Goal: Task Accomplishment & Management: Use online tool/utility

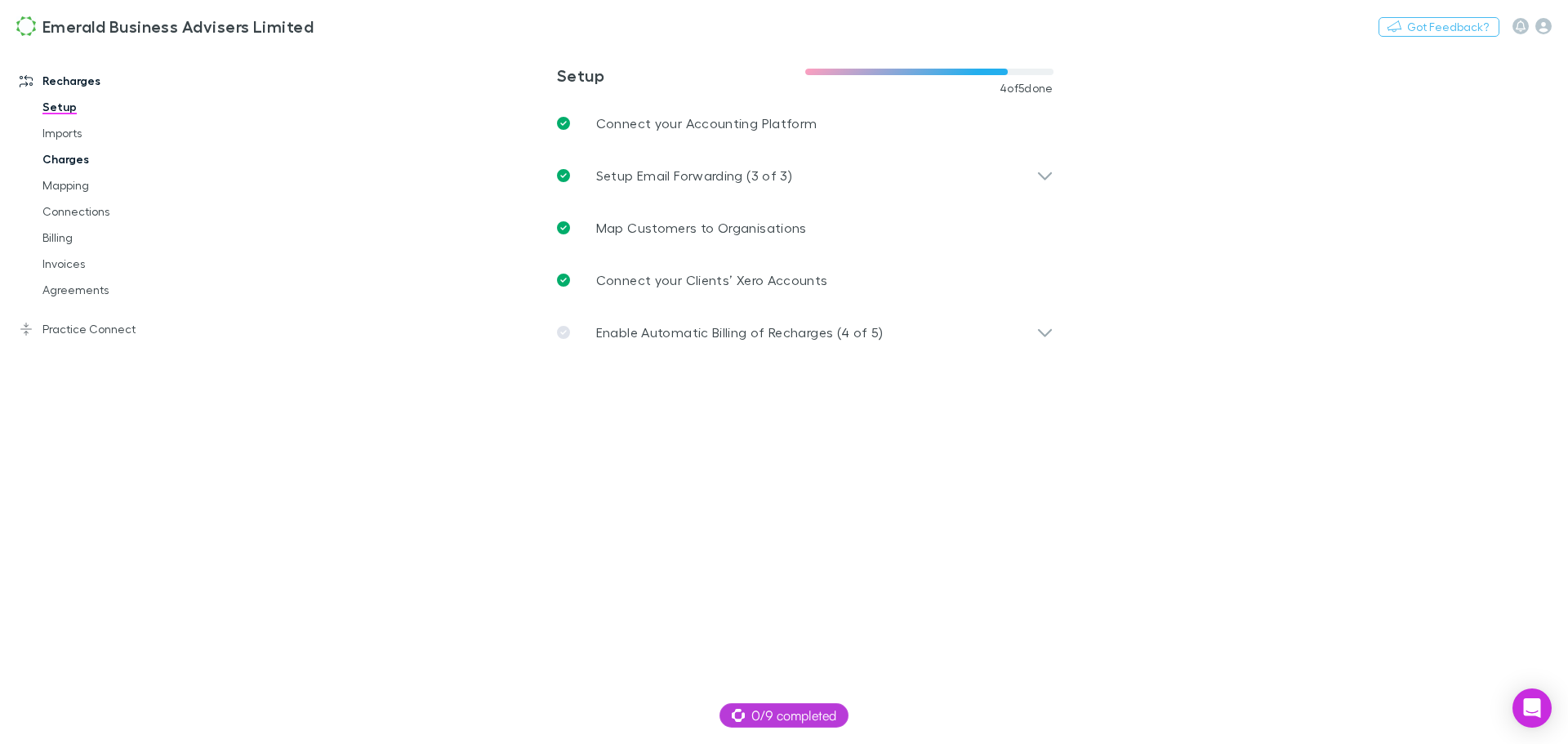
click at [56, 153] on link "Charges" at bounding box center [123, 159] width 195 height 26
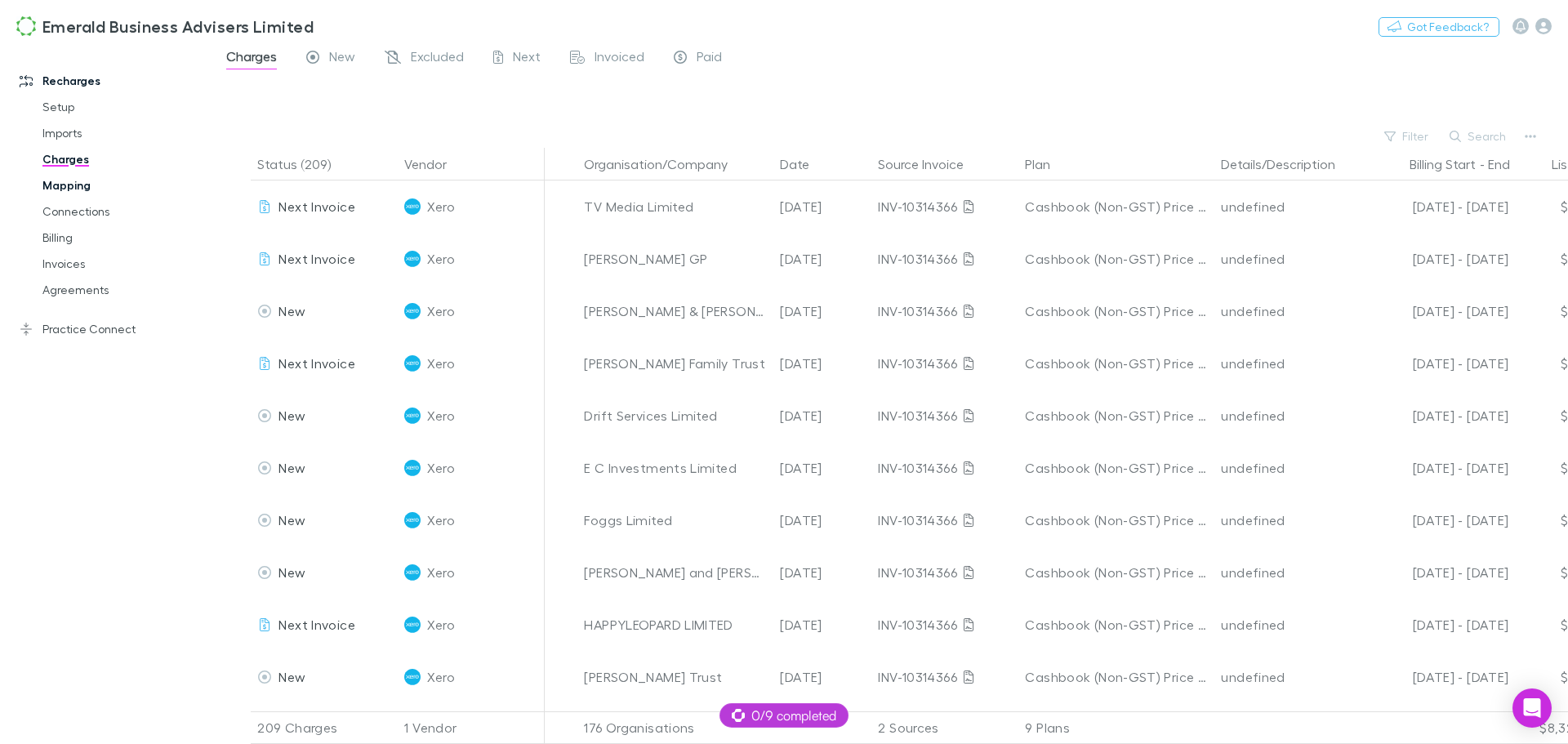
click at [60, 184] on link "Mapping" at bounding box center [123, 185] width 195 height 26
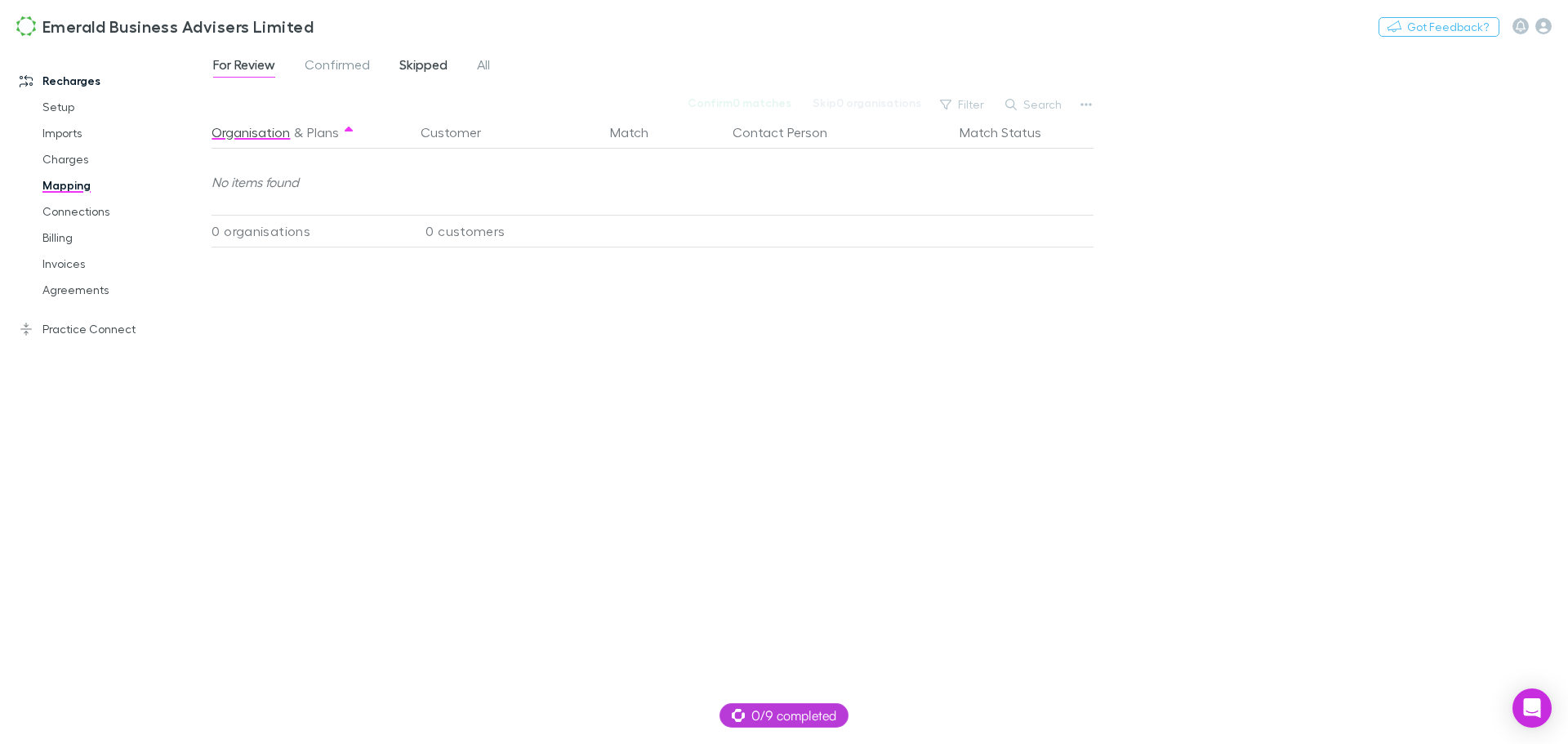
click at [428, 60] on span "Skipped" at bounding box center [423, 66] width 49 height 21
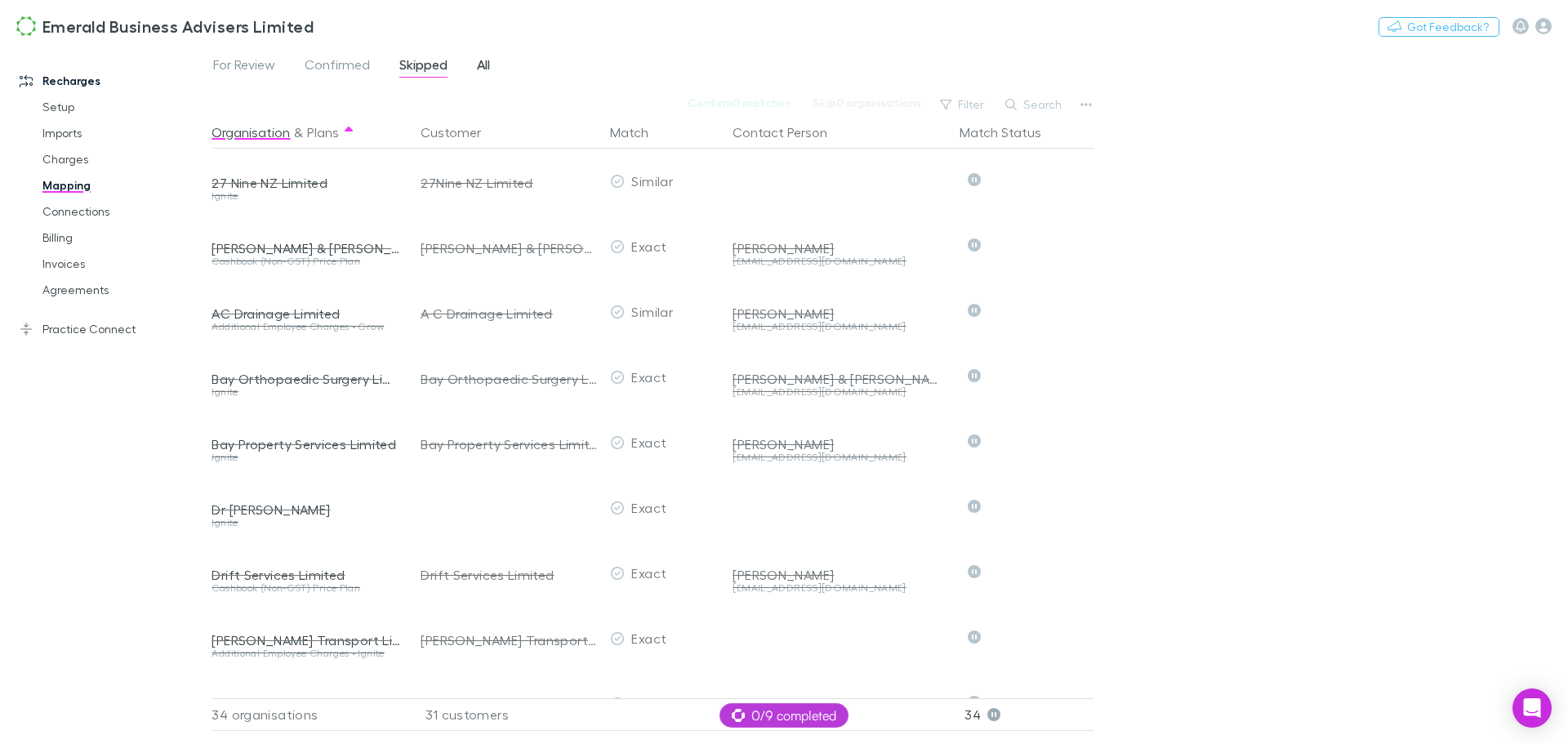
click at [488, 71] on span "All" at bounding box center [484, 66] width 13 height 21
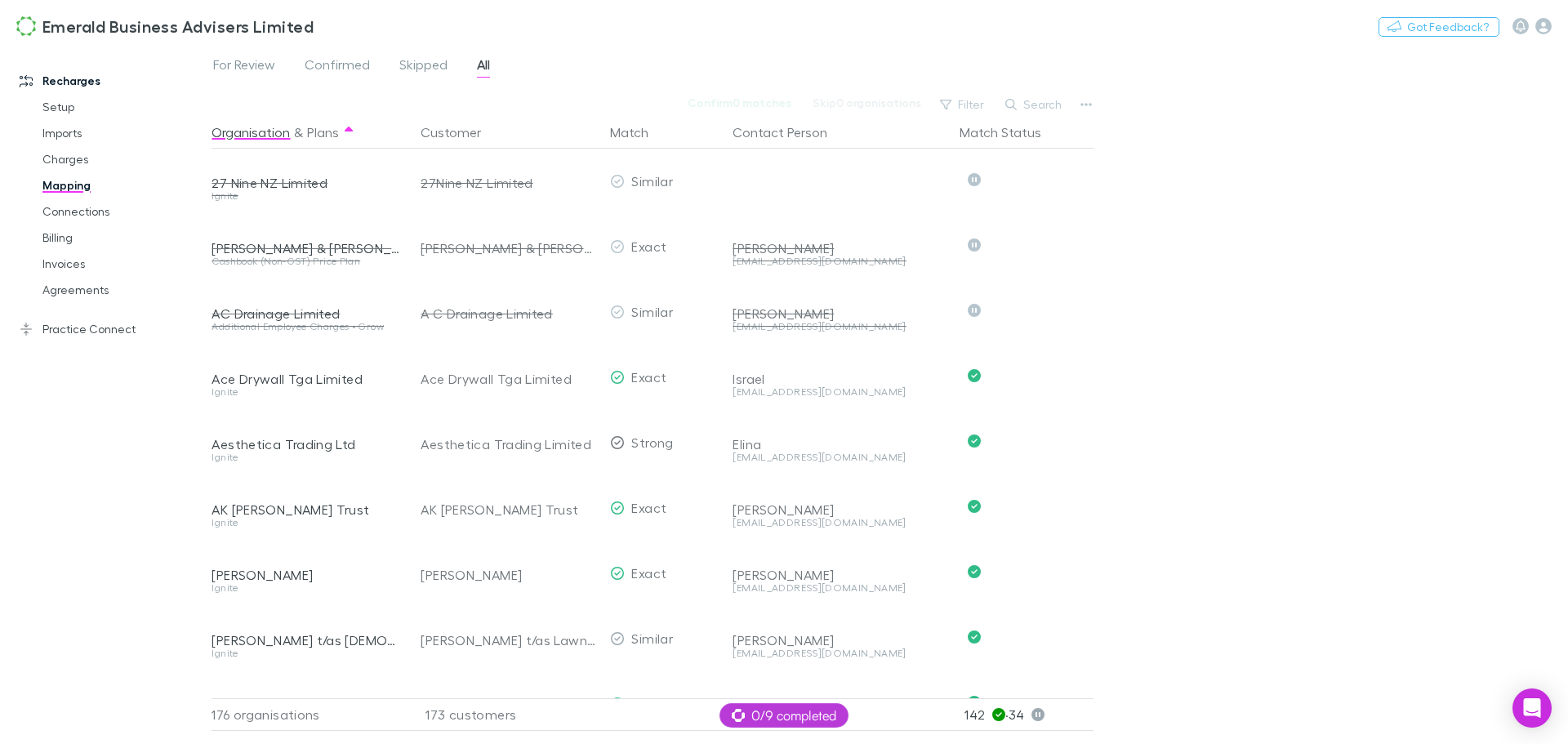
click at [480, 65] on span "All" at bounding box center [484, 66] width 13 height 21
click at [1038, 101] on button "Search" at bounding box center [1034, 104] width 74 height 19
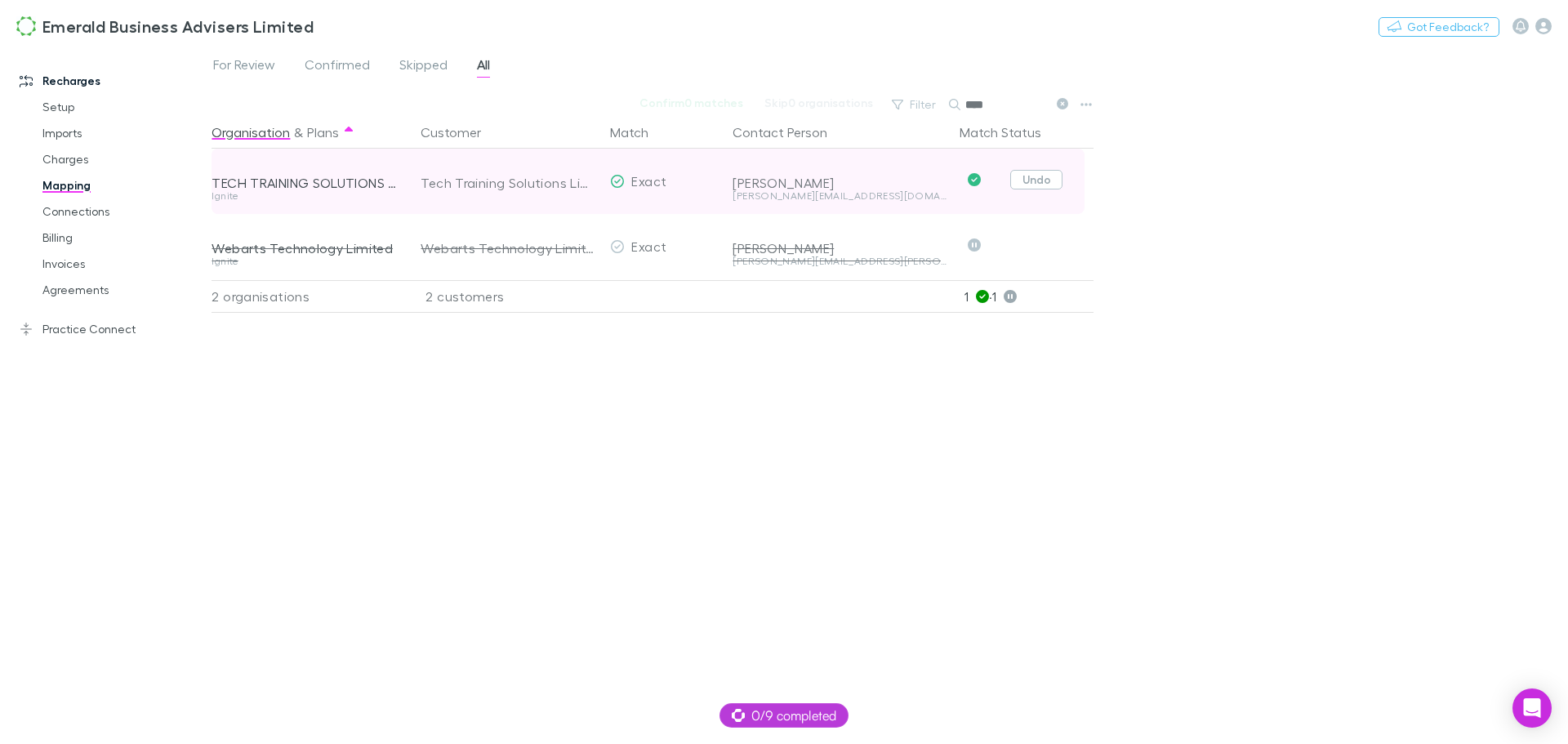
type input "****"
click at [1047, 183] on button "Undo" at bounding box center [1036, 179] width 52 height 19
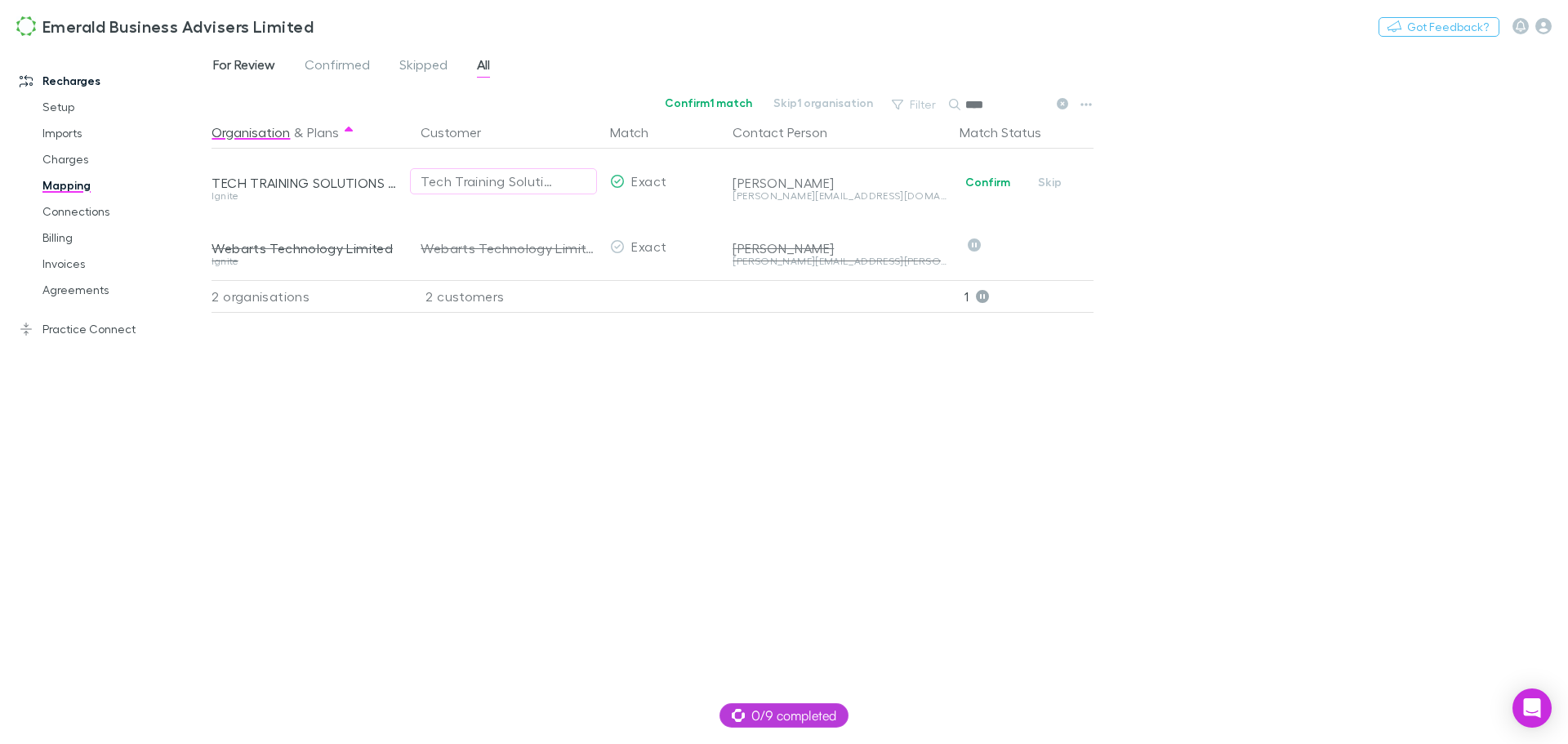
click at [235, 66] on span "For Review" at bounding box center [244, 66] width 62 height 21
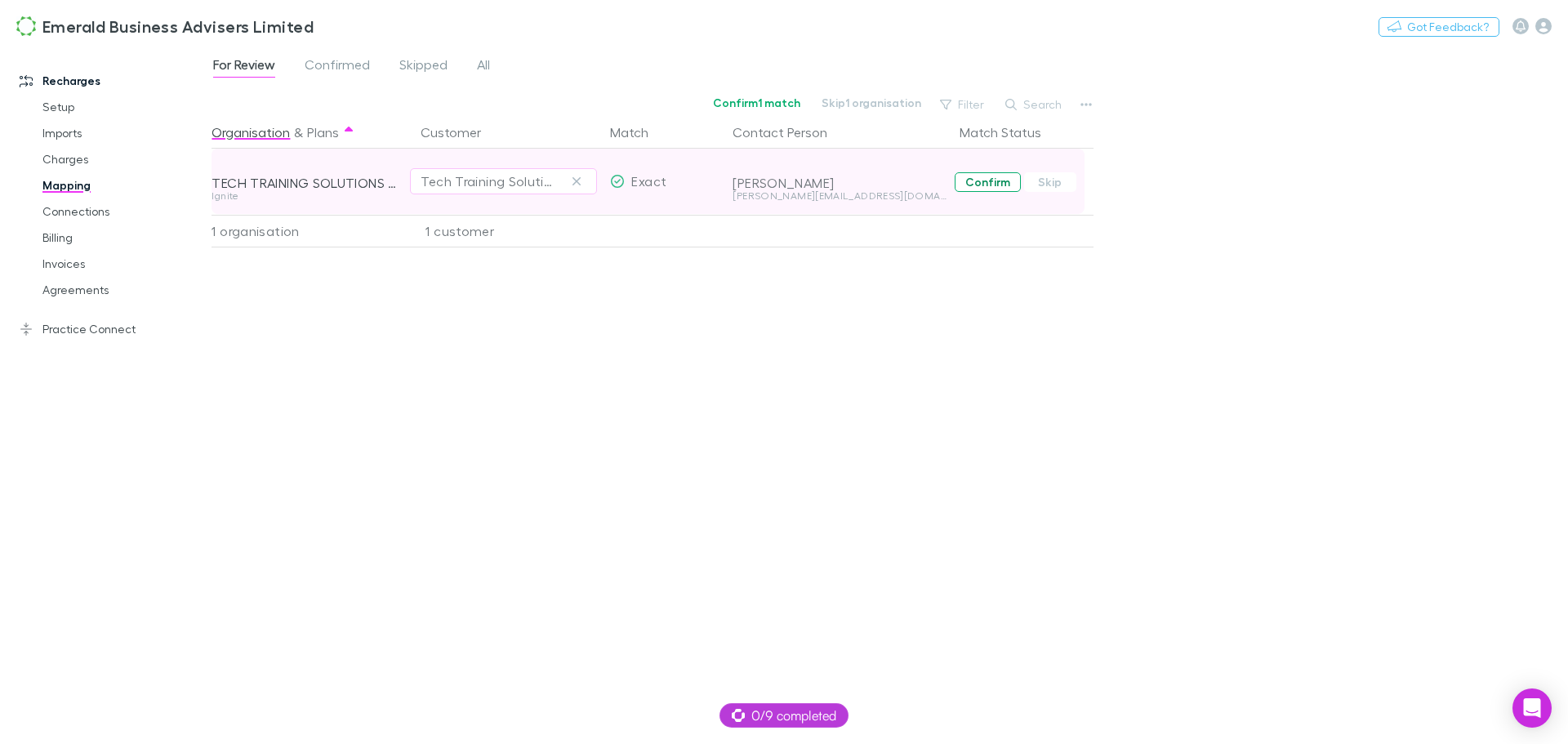
click at [986, 184] on button "Confirm" at bounding box center [988, 182] width 66 height 19
click at [488, 68] on span "All" at bounding box center [484, 66] width 13 height 21
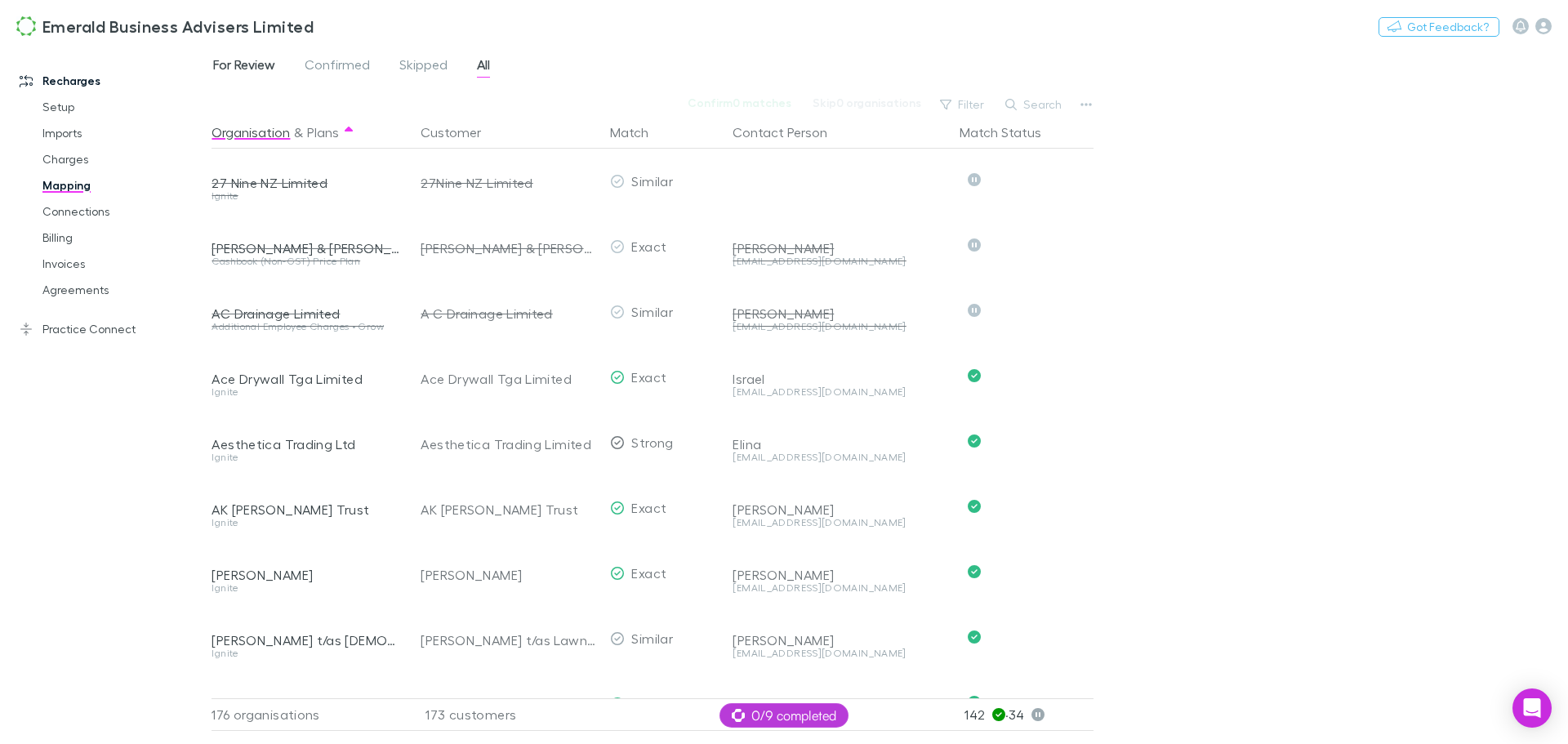
click at [239, 61] on span "For Review" at bounding box center [244, 66] width 62 height 21
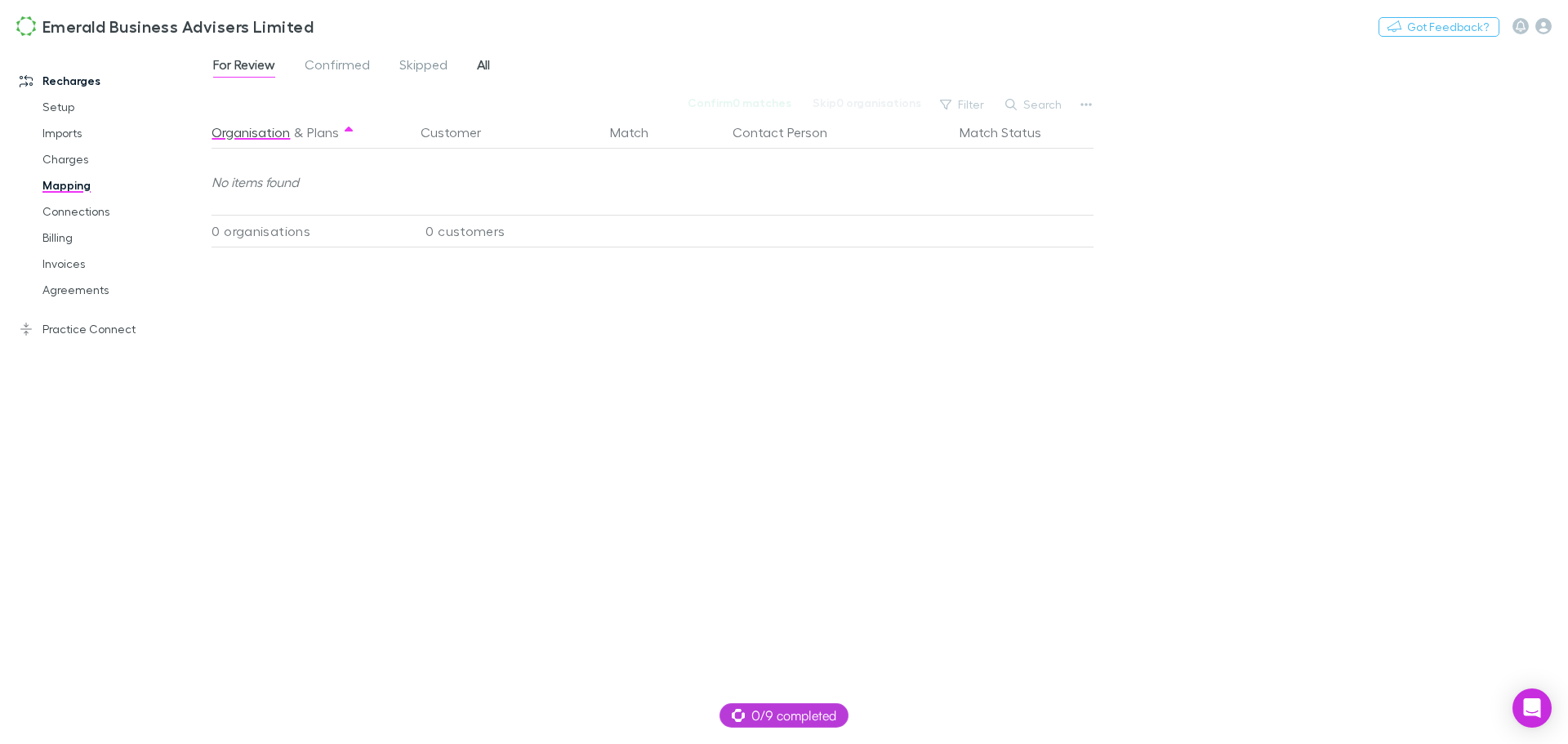
click at [485, 65] on span "All" at bounding box center [484, 66] width 13 height 21
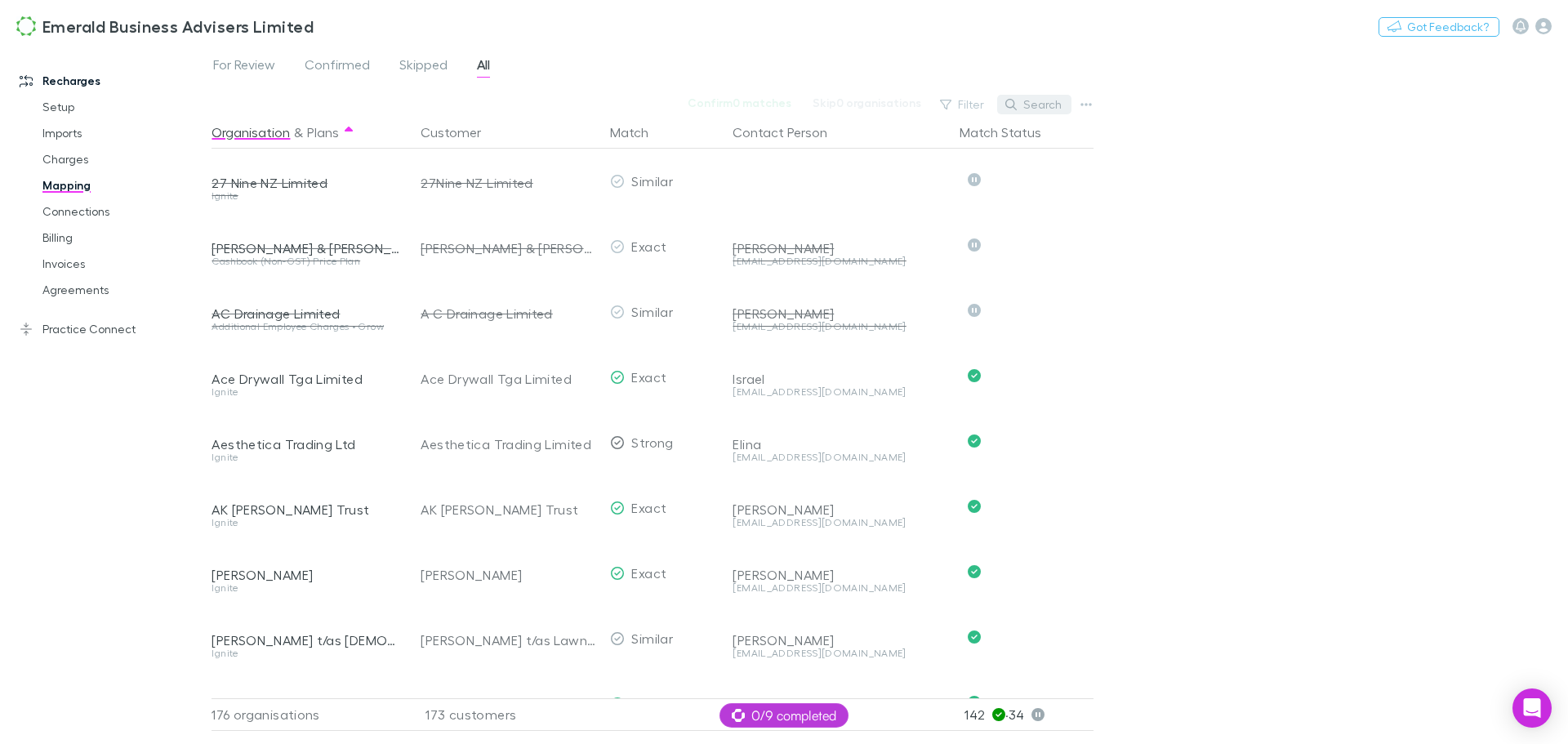
click at [1043, 99] on button "Search" at bounding box center [1034, 104] width 74 height 19
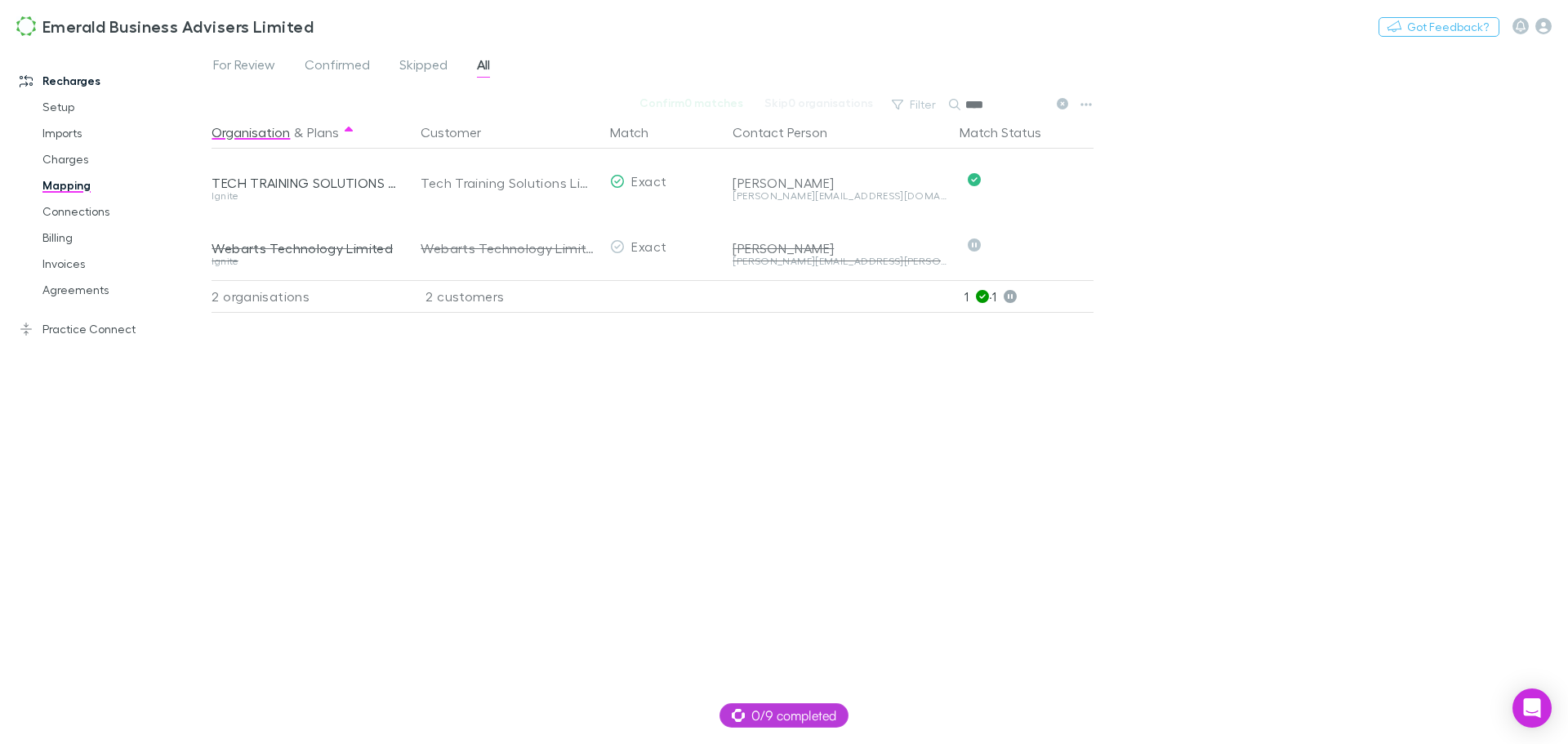
type input "****"
